Goal: Task Accomplishment & Management: Use online tool/utility

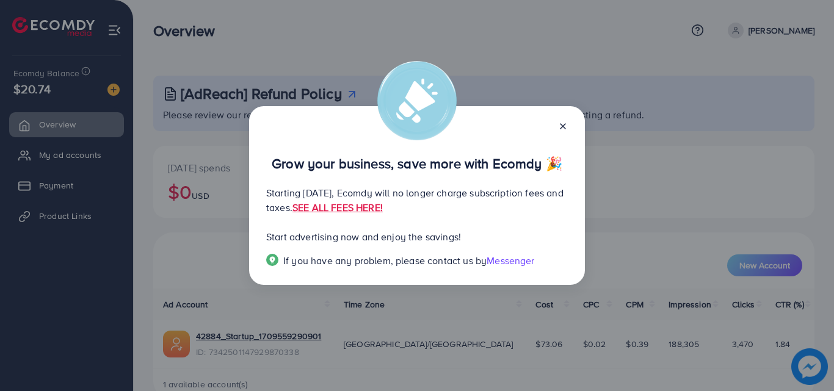
click at [560, 130] on icon at bounding box center [563, 126] width 10 height 10
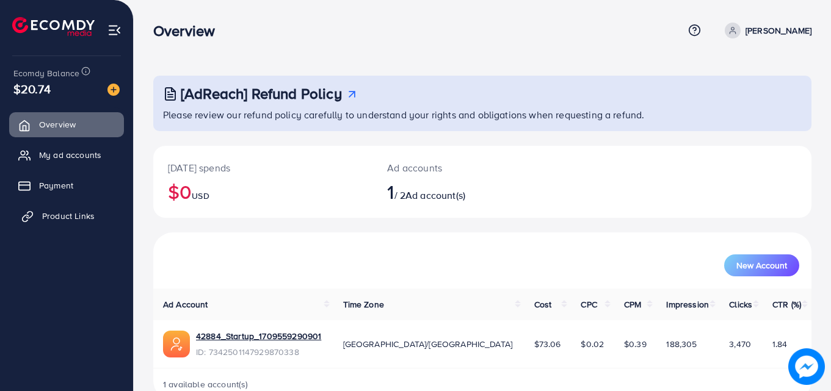
click at [46, 211] on span "Product Links" at bounding box center [68, 216] width 52 height 12
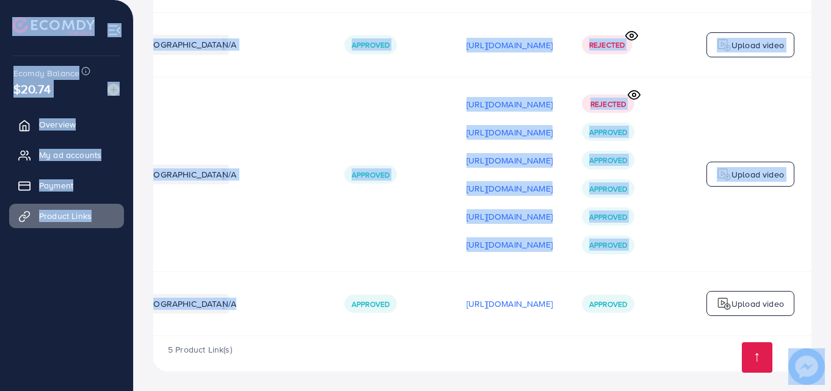
scroll to position [0, 309]
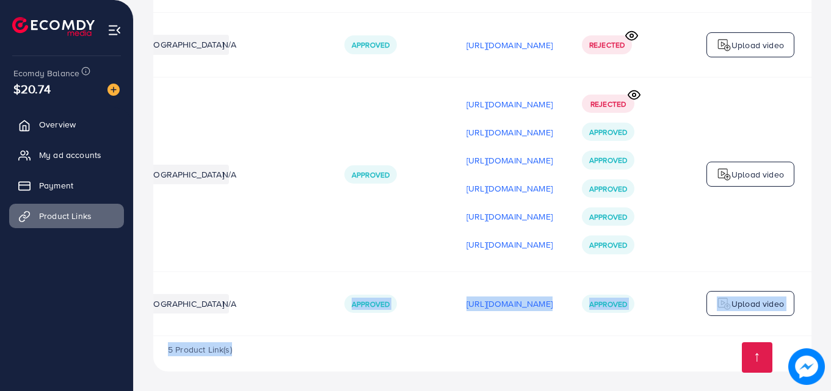
drag, startPoint x: 592, startPoint y: 336, endPoint x: 833, endPoint y: 350, distance: 241.5
click at [703, 372] on div "5 Product Link(s)" at bounding box center [482, 353] width 658 height 35
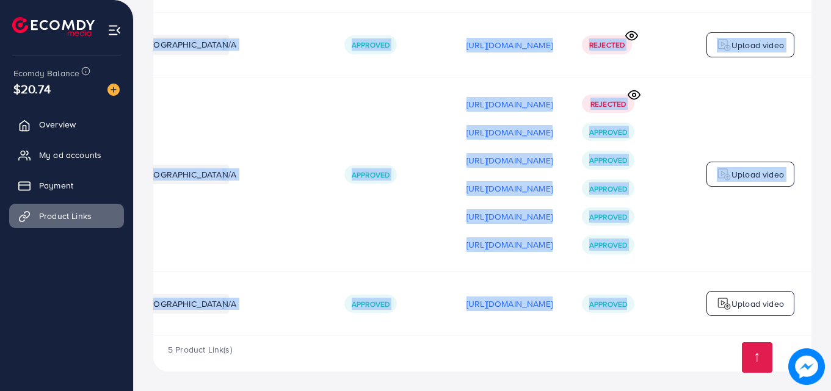
drag, startPoint x: 659, startPoint y: 336, endPoint x: 613, endPoint y: 338, distance: 45.2
click at [613, 336] on div "Product URLs Target markets Reason rejected Status Product video Status video A…" at bounding box center [482, 71] width 658 height 529
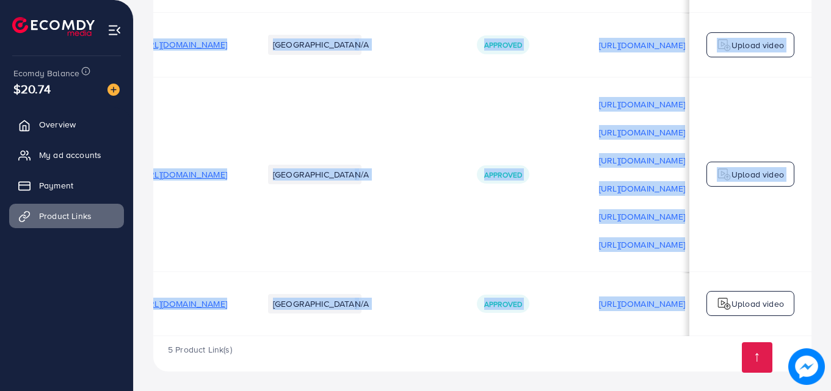
scroll to position [0, 0]
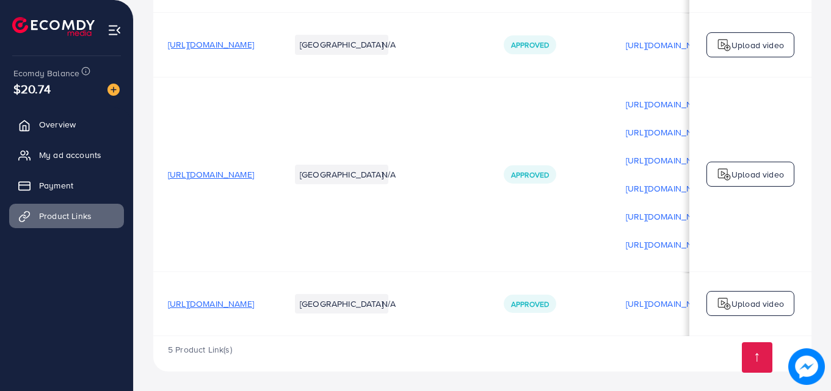
click at [676, 361] on div "5 Product Link(s)" at bounding box center [482, 353] width 658 height 35
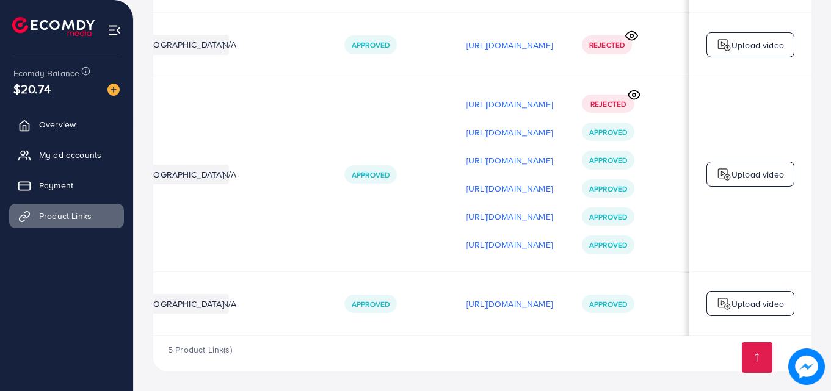
scroll to position [0, 309]
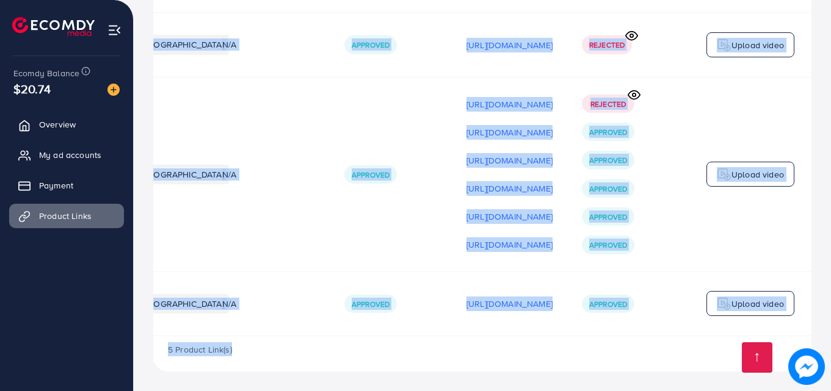
drag, startPoint x: 452, startPoint y: 337, endPoint x: 420, endPoint y: 336, distance: 31.8
click at [420, 336] on div "Product URLs Target markets Reason rejected Status Product video Status video A…" at bounding box center [482, 89] width 658 height 565
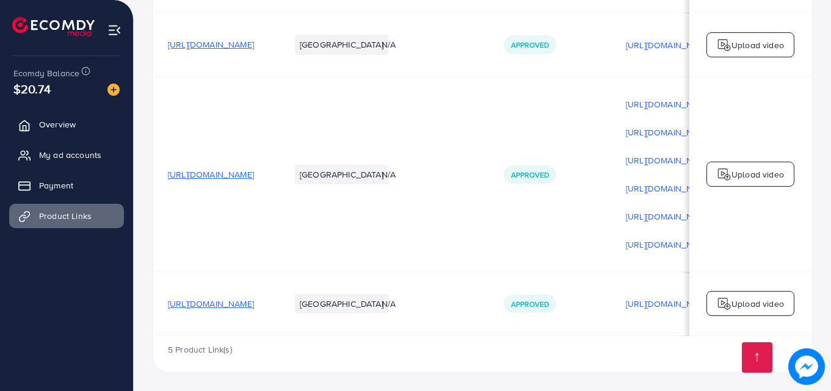
click at [254, 302] on span "[URL][DOMAIN_NAME]" at bounding box center [211, 304] width 86 height 12
click at [751, 300] on p "Upload video" at bounding box center [757, 304] width 52 height 15
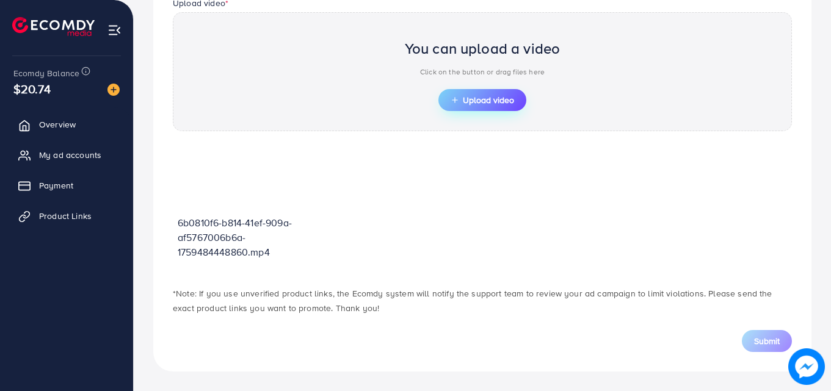
click at [485, 101] on span "Upload video" at bounding box center [481, 100] width 63 height 9
click at [467, 99] on span "Upload video" at bounding box center [481, 100] width 63 height 9
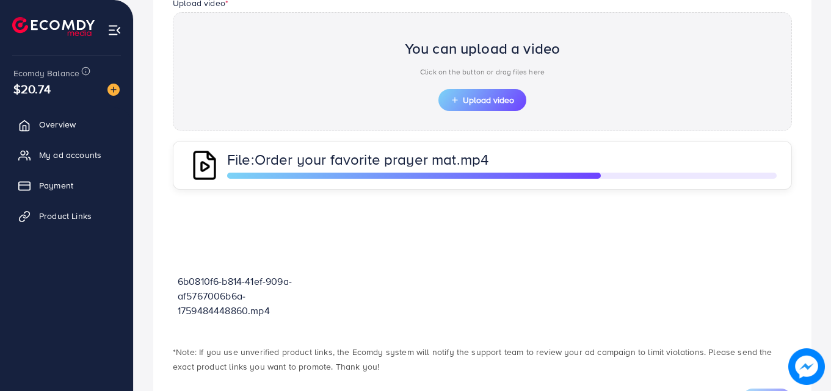
scroll to position [411, 0]
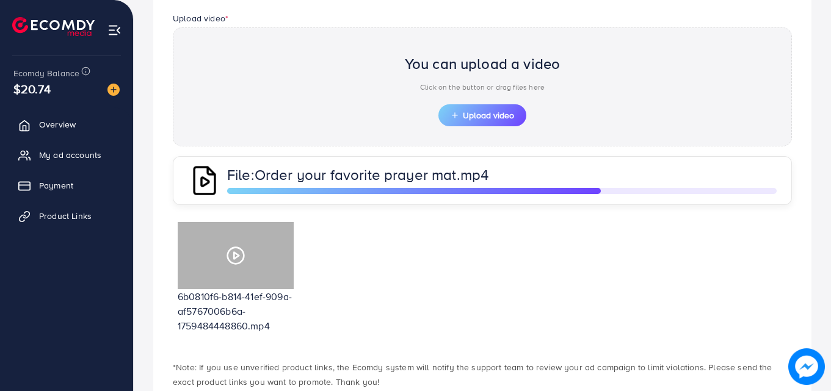
click at [239, 265] on div at bounding box center [236, 255] width 116 height 67
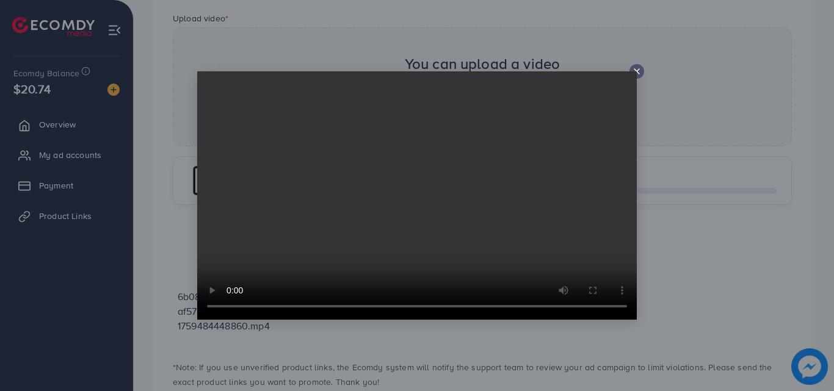
click at [641, 70] on icon at bounding box center [637, 72] width 10 height 10
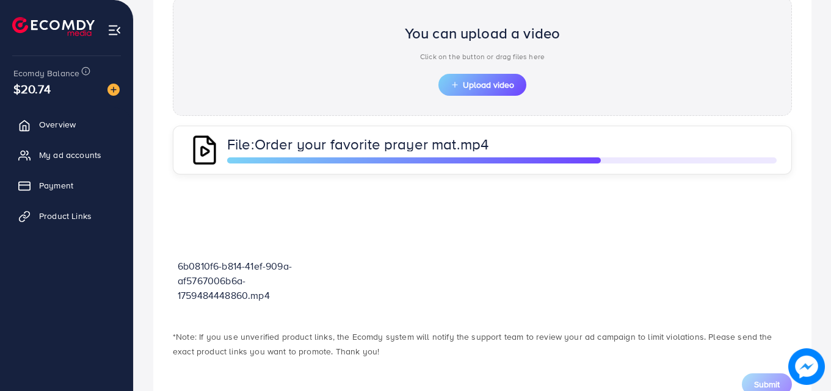
scroll to position [485, 0]
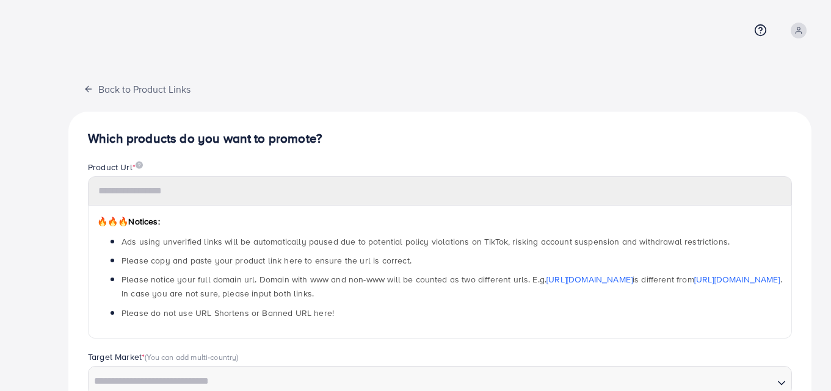
type input "**********"
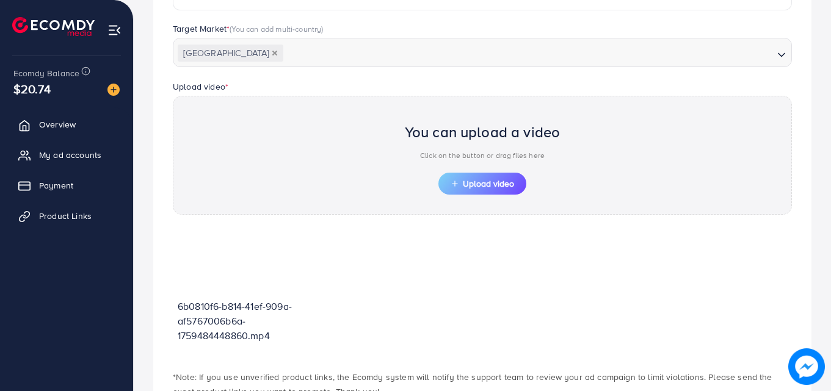
scroll to position [380, 0]
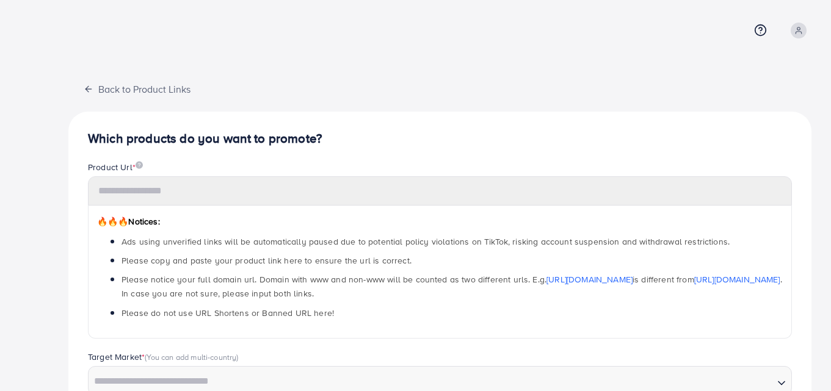
scroll to position [134, 0]
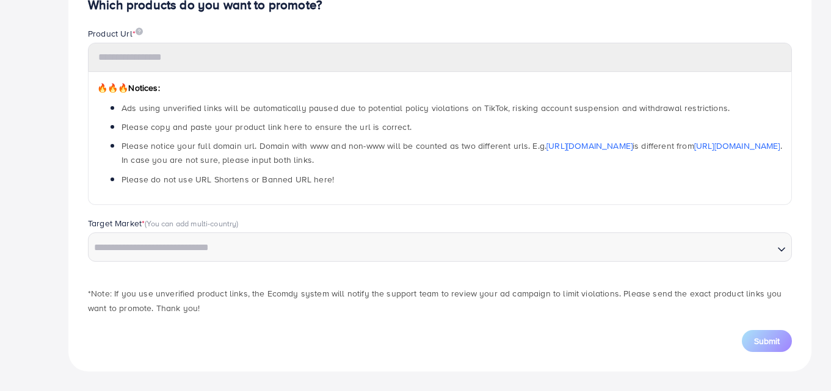
type input "**********"
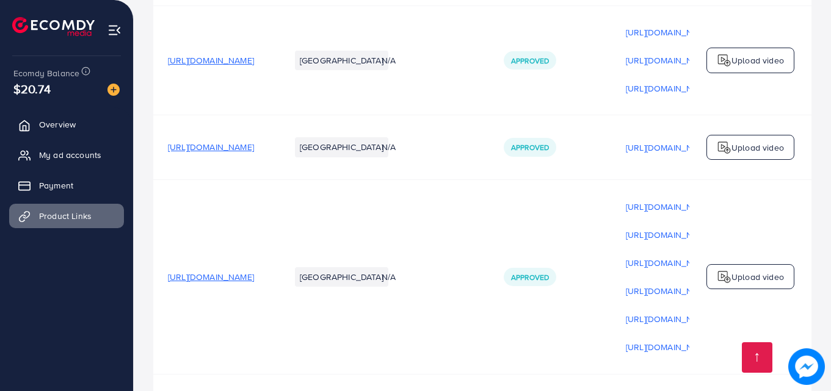
scroll to position [331, 0]
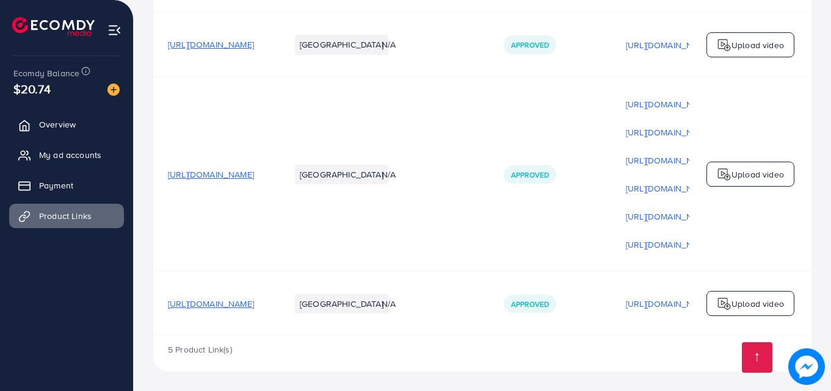
click at [752, 305] on p "Upload video" at bounding box center [757, 304] width 52 height 15
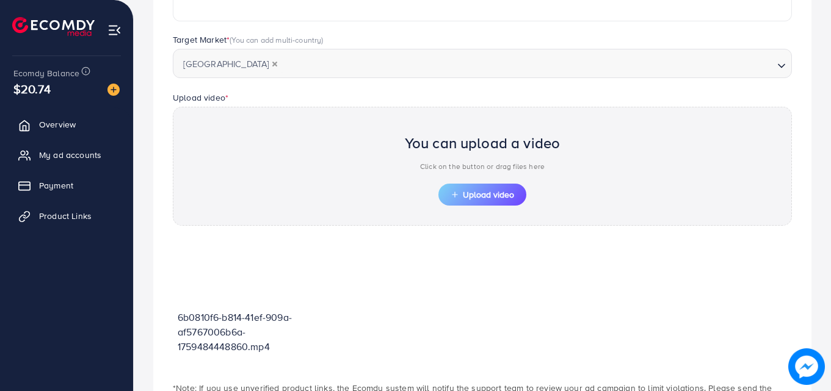
scroll to position [426, 0]
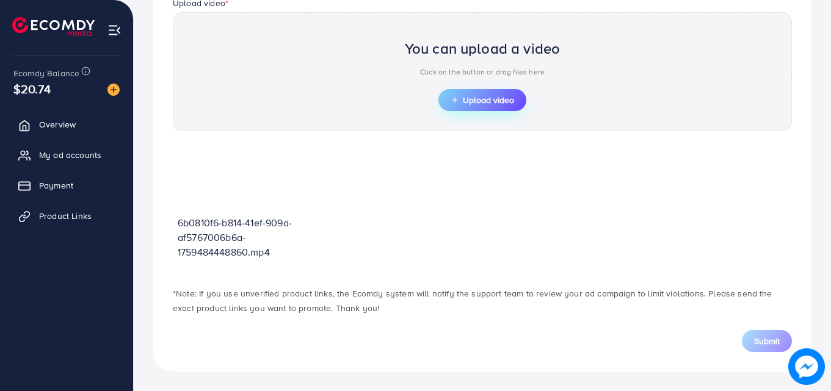
click at [479, 102] on span "Upload video" at bounding box center [481, 100] width 63 height 9
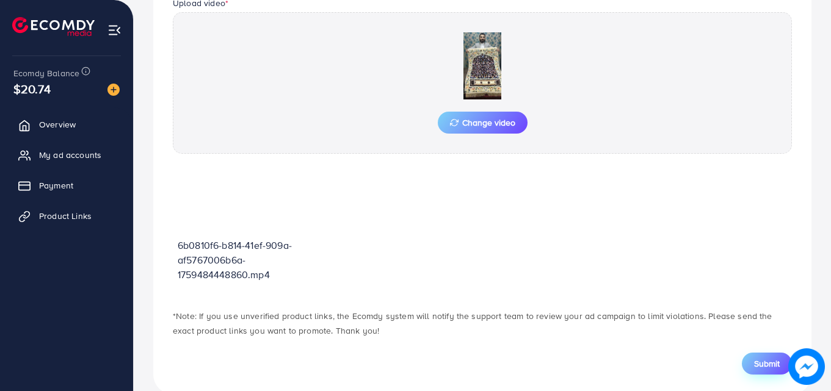
click at [770, 356] on button "Submit" at bounding box center [767, 364] width 50 height 22
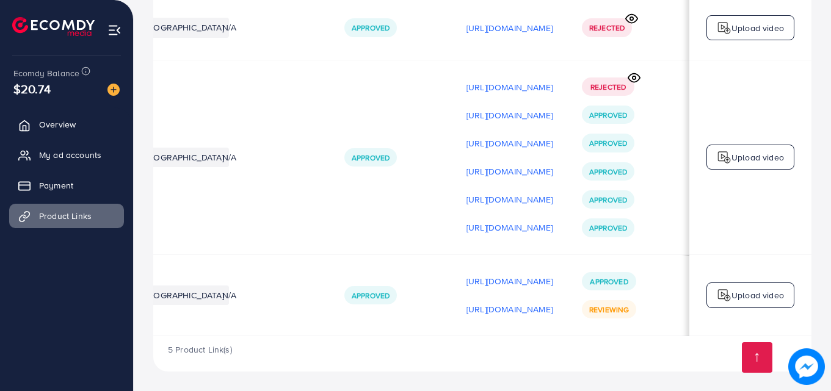
scroll to position [0, 309]
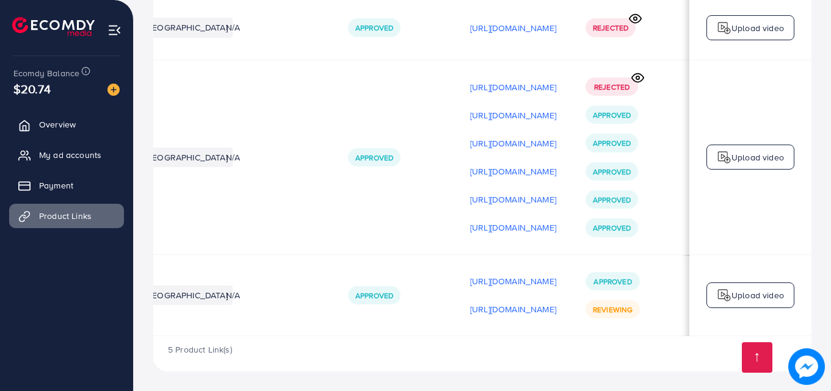
scroll to position [0, 309]
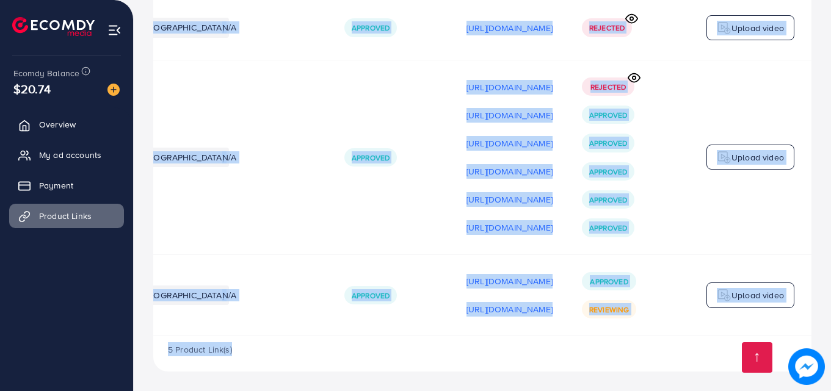
drag, startPoint x: 716, startPoint y: 336, endPoint x: 512, endPoint y: 358, distance: 205.0
click at [512, 358] on div "Product URLs Target markets Reason rejected Status Product video Status video A…" at bounding box center [482, 81] width 658 height 582
click at [512, 358] on div "5 Product Link(s)" at bounding box center [482, 353] width 658 height 35
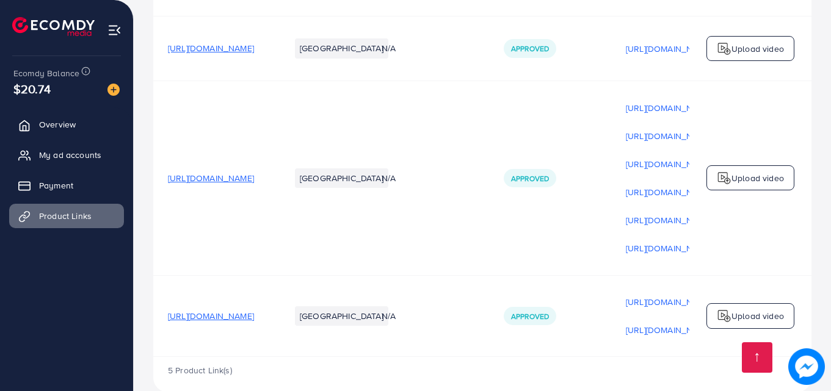
scroll to position [349, 0]
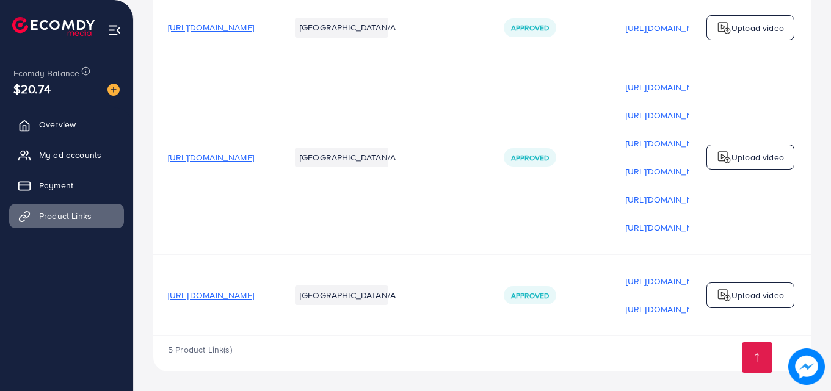
click at [759, 291] on p "Upload video" at bounding box center [757, 295] width 52 height 15
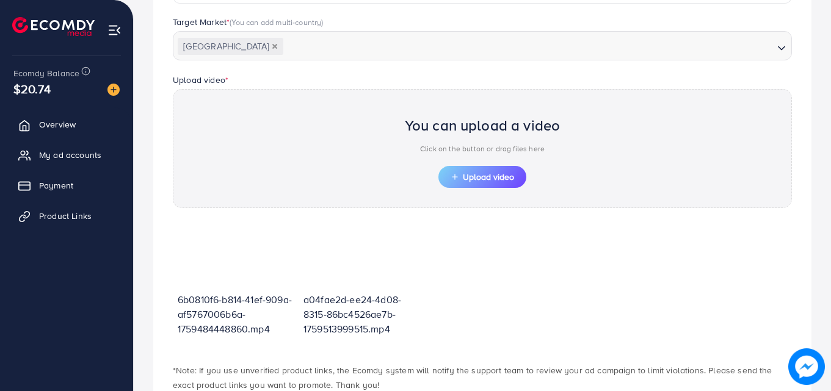
scroll to position [426, 0]
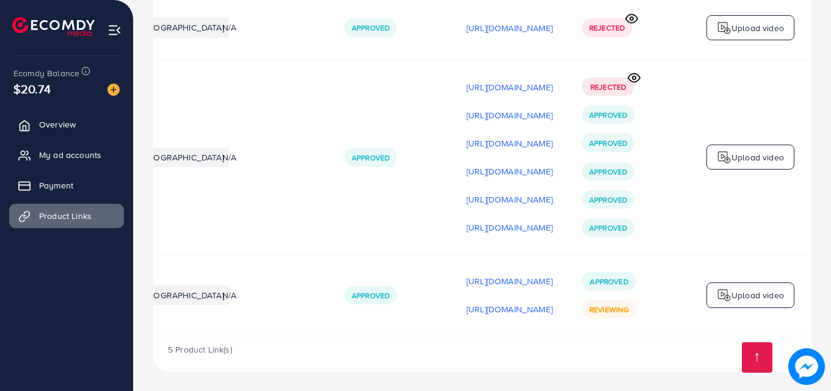
scroll to position [0, 309]
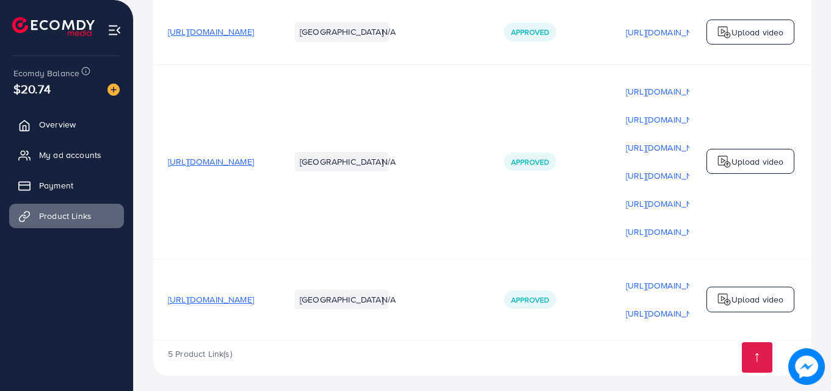
scroll to position [349, 0]
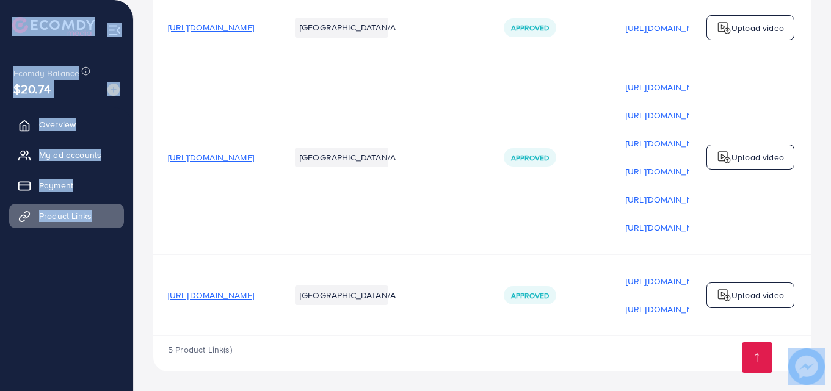
drag, startPoint x: 494, startPoint y: 336, endPoint x: 796, endPoint y: 360, distance: 303.1
click at [796, 360] on div "Product links management Help Center Contact Support Term and policy About Us […" at bounding box center [415, 24] width 831 height 733
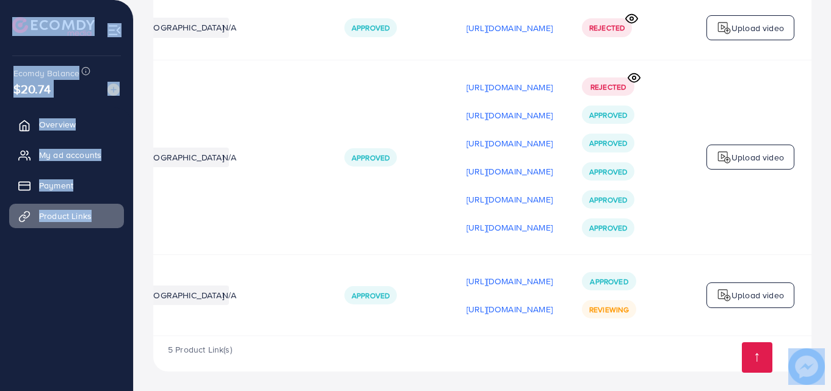
scroll to position [0, 0]
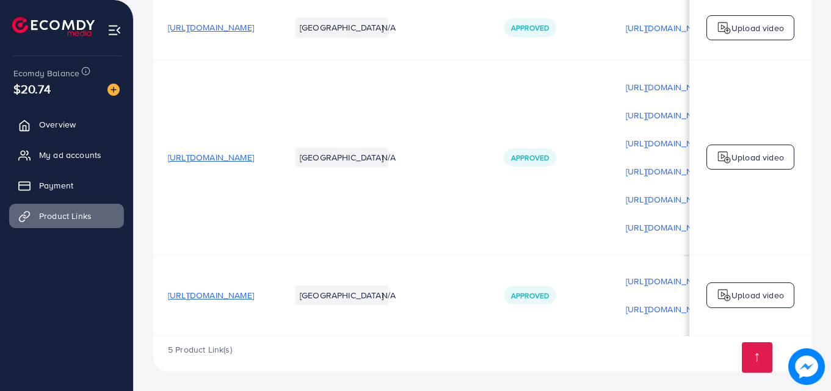
click at [254, 156] on span "[URL][DOMAIN_NAME]" at bounding box center [211, 157] width 86 height 12
click at [712, 163] on div "Upload video" at bounding box center [750, 158] width 88 height 26
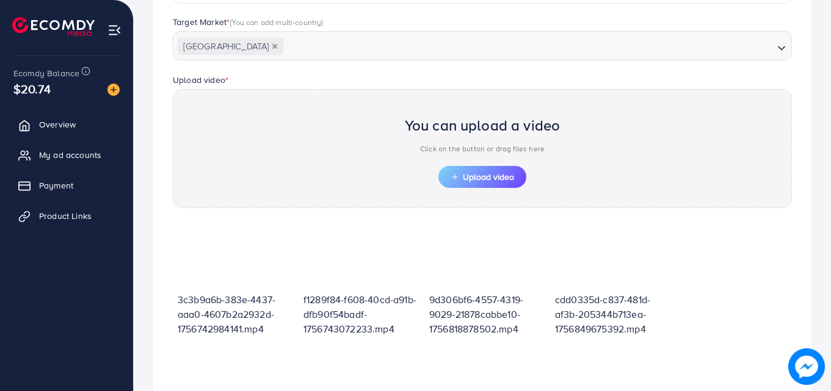
scroll to position [438, 0]
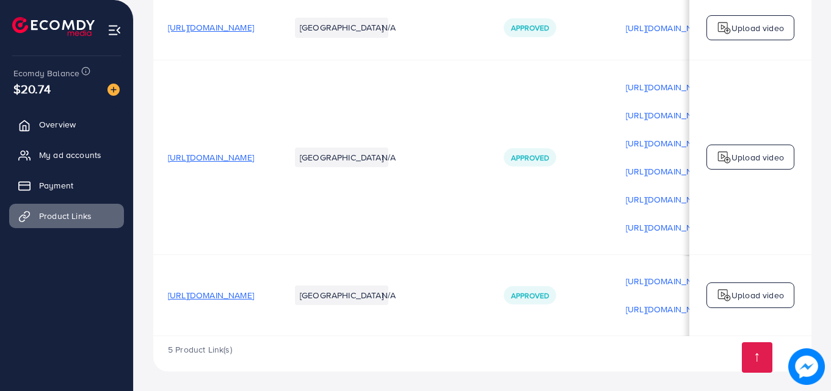
click at [254, 153] on span "[URL][DOMAIN_NAME]" at bounding box center [211, 157] width 86 height 12
click at [254, 292] on span "[URL][DOMAIN_NAME]" at bounding box center [211, 295] width 86 height 12
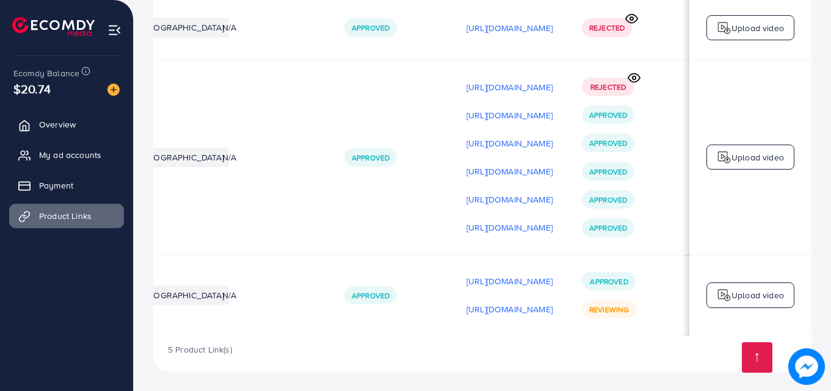
scroll to position [0, 309]
